Goal: Submit feedback/report problem: Submit feedback/report problem

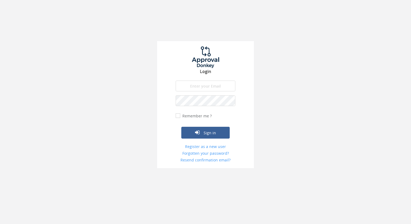
type input "[EMAIL_ADDRESS][DOMAIN_NAME]"
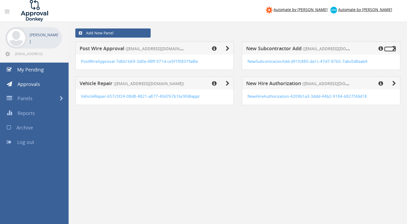
click at [392, 47] on icon at bounding box center [394, 48] width 4 height 5
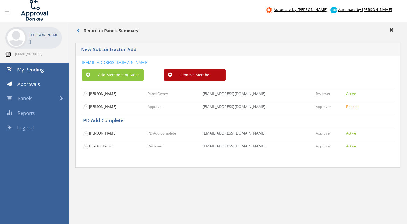
click at [7, 54] on icon at bounding box center [7, 53] width 5 height 5
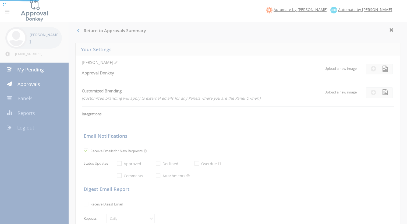
checkbox input "false"
select select "number:1"
checkbox input "true"
type input "12/01/2022"
radio input "false"
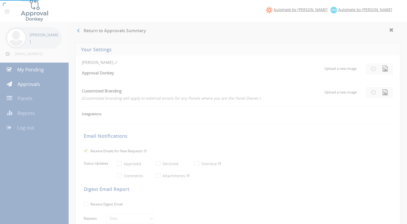
radio input "true"
type input "12/26/9998"
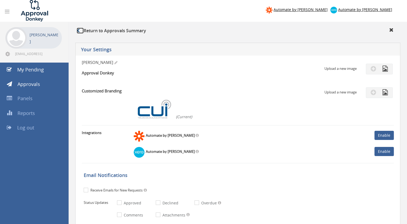
click at [79, 31] on icon at bounding box center [78, 30] width 3 height 4
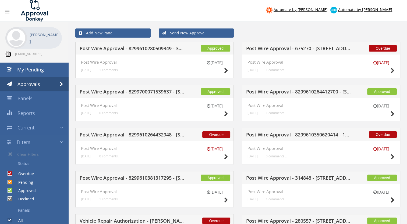
click at [6, 54] on icon at bounding box center [7, 53] width 5 height 5
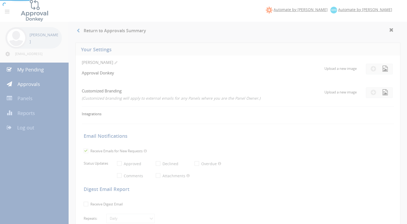
checkbox input "false"
select select "number:1"
checkbox input "true"
type input "12/01/2022"
radio input "false"
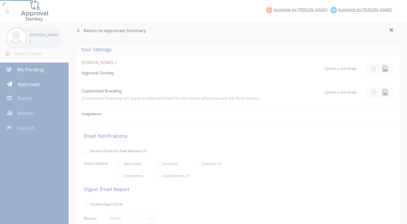
radio input "true"
type input "12/26/9998"
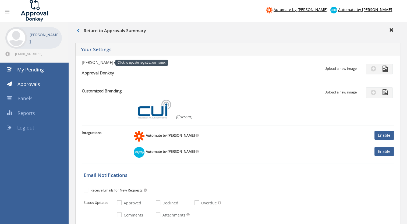
click at [114, 63] on span at bounding box center [115, 63] width 3 height 4
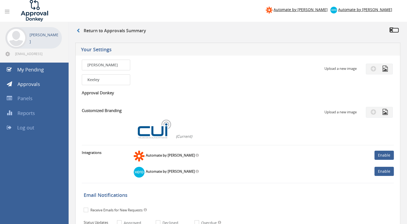
click at [391, 30] on icon at bounding box center [391, 29] width 4 height 5
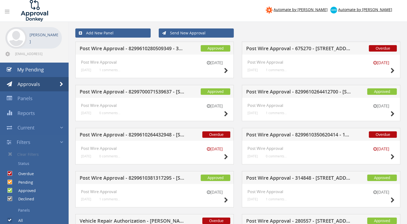
click at [6, 10] on icon at bounding box center [7, 11] width 5 height 5
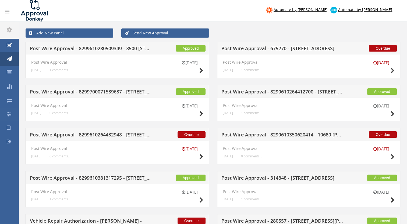
click at [7, 10] on icon at bounding box center [7, 11] width 5 height 5
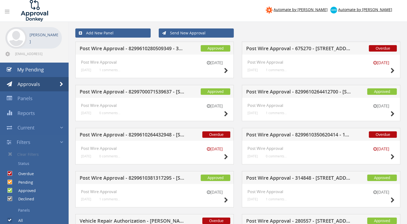
click at [6, 11] on icon at bounding box center [7, 11] width 5 height 5
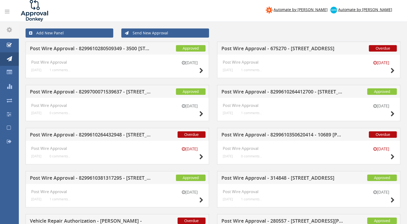
click at [6, 11] on icon at bounding box center [7, 11] width 5 height 5
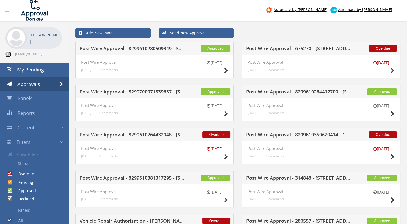
click at [6, 54] on icon at bounding box center [7, 53] width 5 height 5
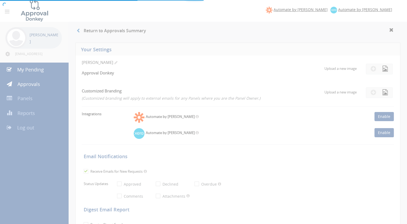
checkbox input "false"
select select "number:1"
checkbox input "true"
type input "12/01/2022"
radio input "false"
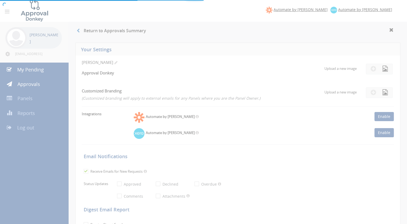
radio input "true"
type input "12/26/9998"
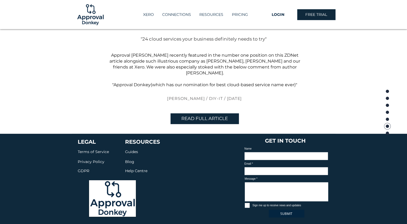
scroll to position [1236, 0]
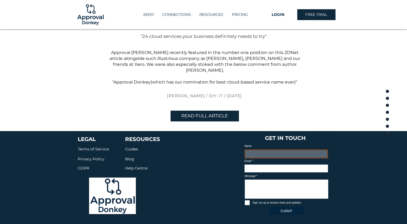
click at [270, 150] on input "Name" at bounding box center [285, 154] width 83 height 9
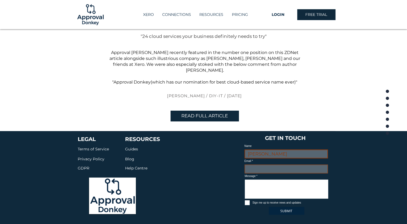
type input "[PERSON_NAME]"
click at [273, 165] on input "Email" at bounding box center [285, 169] width 83 height 9
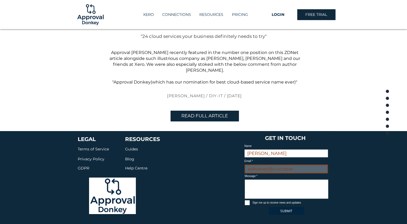
type input "edkeeley@cuicable."
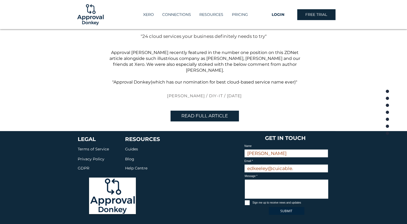
click at [365, 163] on div "LEGAL Terms of Service Privacy Policy GDPR RESOURCES Guides Blog Help Centre GE…" at bounding box center [203, 186] width 407 height 111
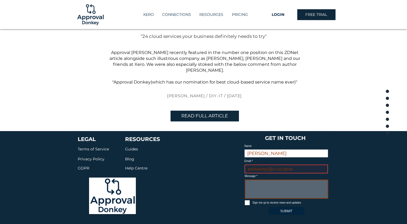
click at [285, 180] on textarea "Message" at bounding box center [286, 189] width 83 height 19
type textarea "I need to update my payment details for my Approval Donkey account. How can I d…"
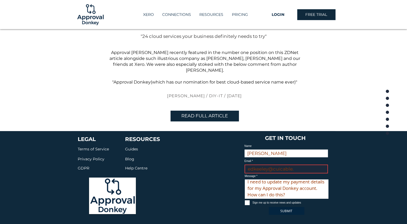
click at [285, 209] on span "SUBMIT" at bounding box center [286, 211] width 12 height 5
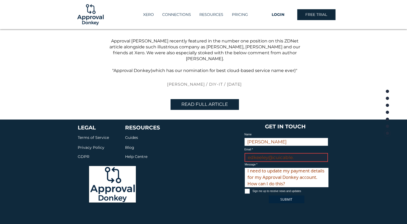
scroll to position [4, 0]
click at [299, 153] on input "edkeeley@cuicable." at bounding box center [285, 157] width 83 height 9
type input "[EMAIL_ADDRESS][DOMAIN_NAME]"
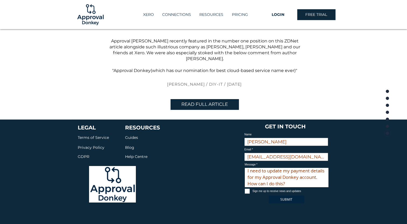
click at [368, 163] on div "LEGAL Terms of Service Privacy Policy GDPR RESOURCES Guides Blog Help Centre GE…" at bounding box center [203, 175] width 407 height 111
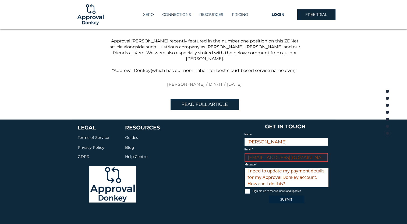
click at [288, 197] on span "SUBMIT" at bounding box center [286, 199] width 12 height 5
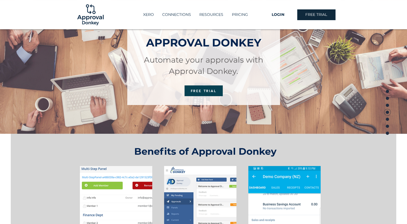
scroll to position [38, 0]
